Goal: Information Seeking & Learning: Check status

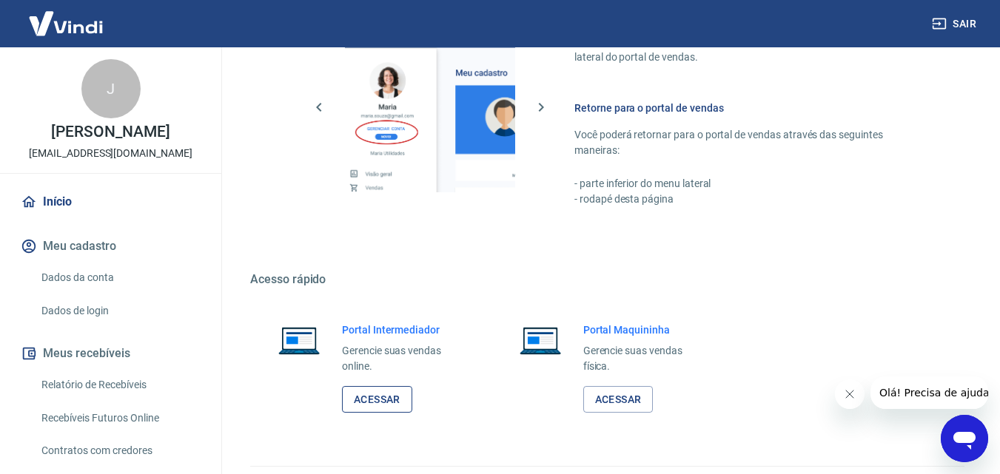
scroll to position [893, 0]
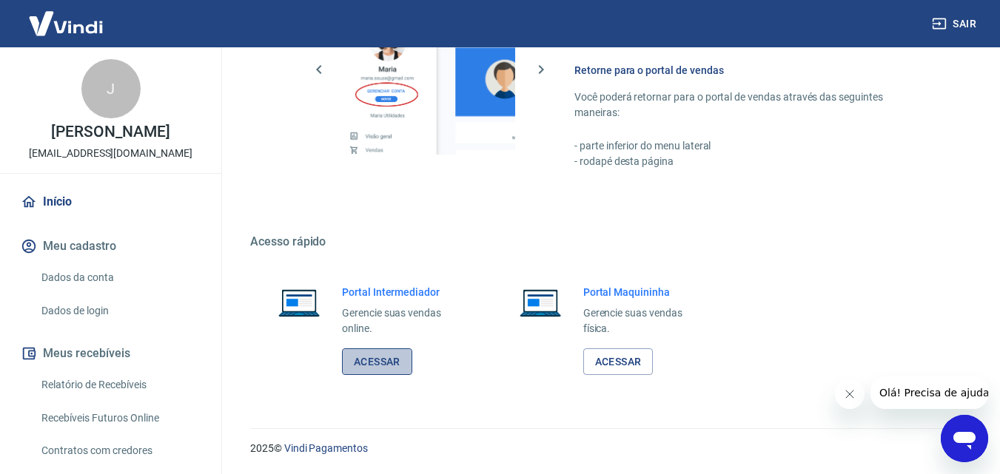
click at [391, 364] on link "Acessar" at bounding box center [377, 362] width 70 height 27
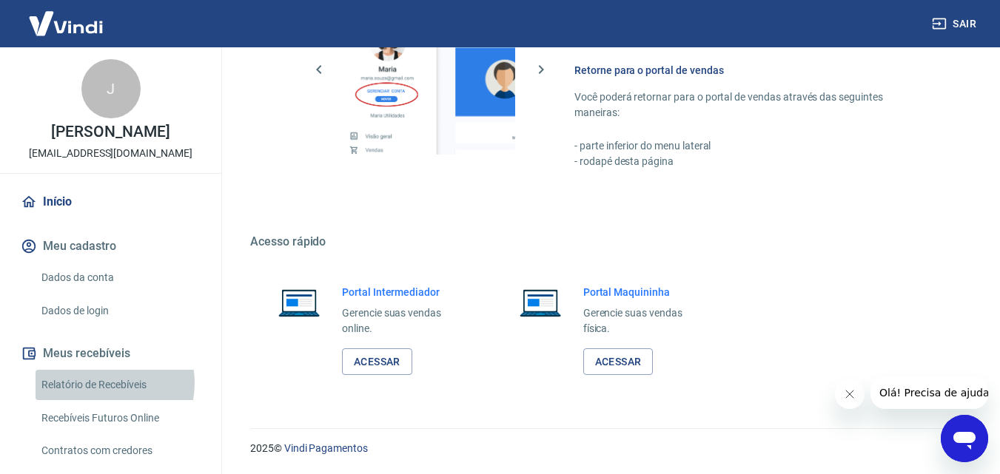
click at [101, 383] on link "Relatório de Recebíveis" at bounding box center [120, 385] width 168 height 30
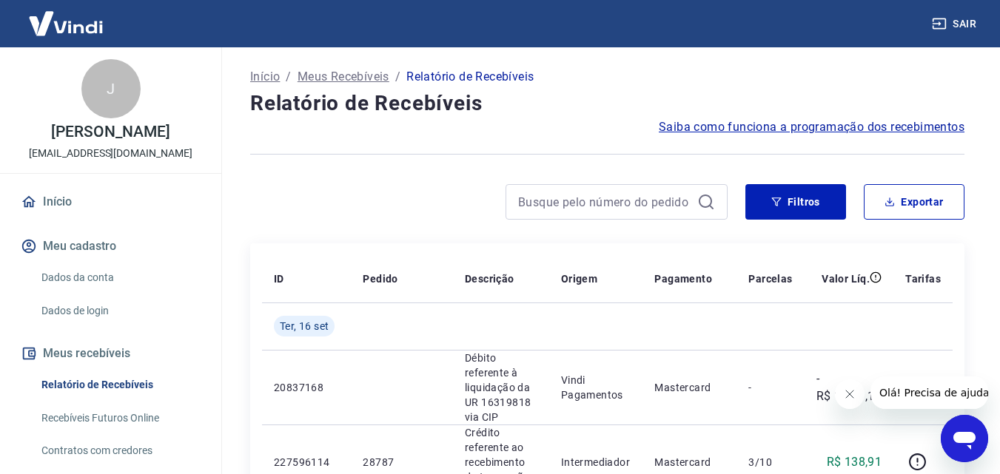
click at [850, 393] on icon "Fechar mensagem da empresa" at bounding box center [848, 394] width 7 height 7
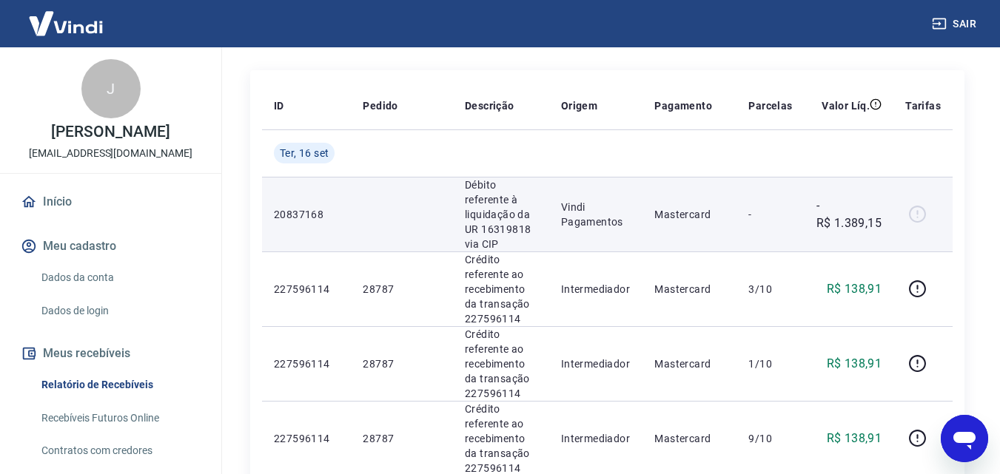
scroll to position [148, 0]
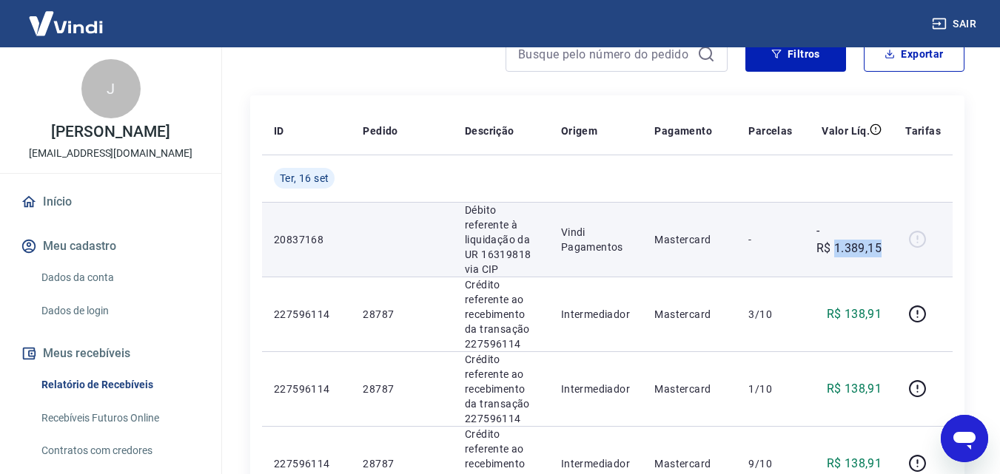
drag, startPoint x: 892, startPoint y: 248, endPoint x: 837, endPoint y: 258, distance: 55.7
click at [837, 258] on td "-R$ 1.389,15" at bounding box center [850, 239] width 90 height 75
drag, startPoint x: 840, startPoint y: 249, endPoint x: 840, endPoint y: 258, distance: 8.9
copy p "1.389,15"
click at [875, 249] on p "-R$ 1.389,15" at bounding box center [849, 240] width 66 height 36
